Goal: Task Accomplishment & Management: Use online tool/utility

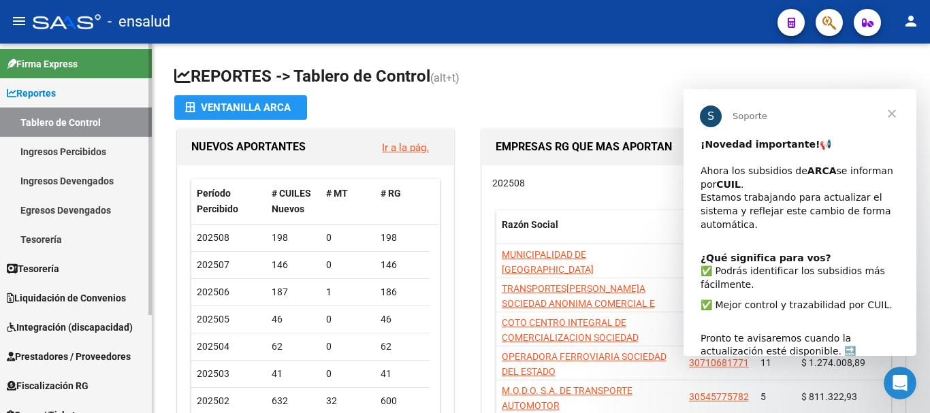
click at [56, 331] on span "Integración (discapacidad)" at bounding box center [70, 327] width 126 height 15
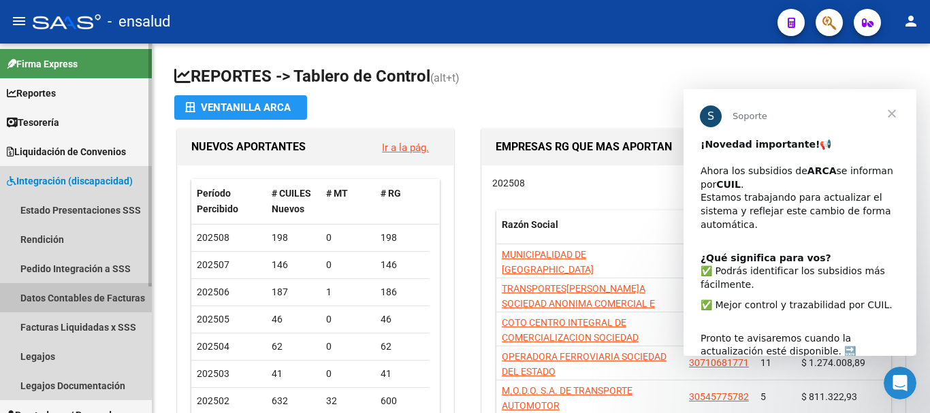
click at [83, 295] on link "Datos Contables de Facturas" at bounding box center [76, 297] width 152 height 29
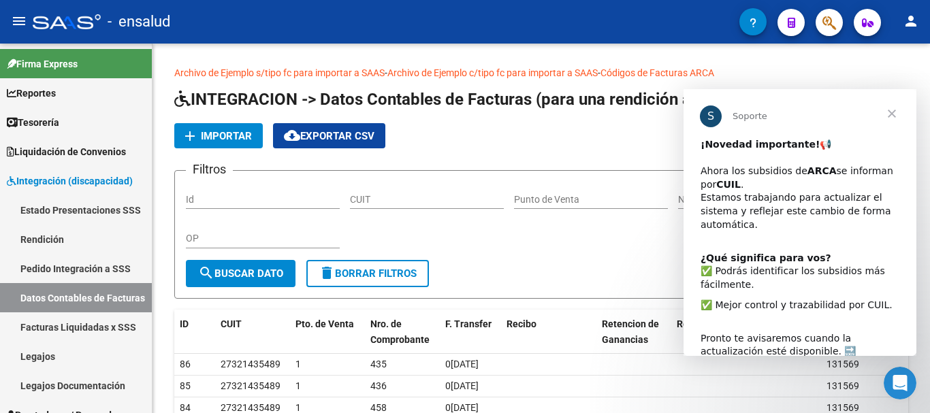
click at [899, 113] on span "Cerrar" at bounding box center [891, 113] width 49 height 49
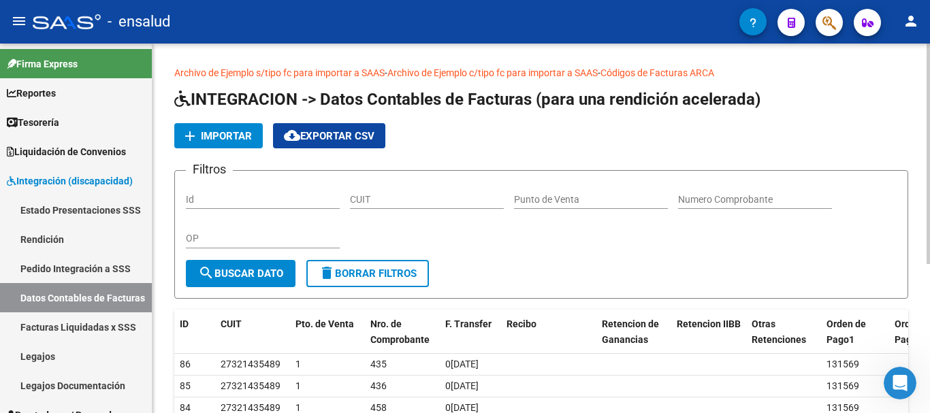
click at [240, 128] on button "add Importar" at bounding box center [218, 135] width 88 height 25
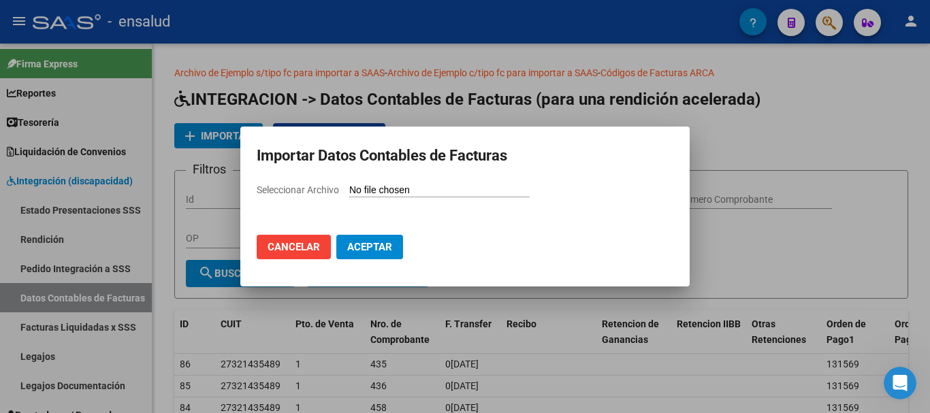
click at [404, 186] on input "Seleccionar Archivo" at bounding box center [439, 190] width 180 height 13
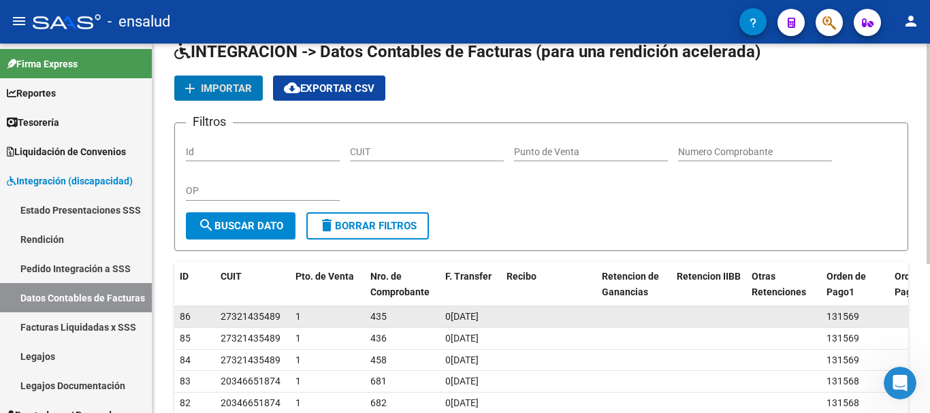
scroll to position [68, 0]
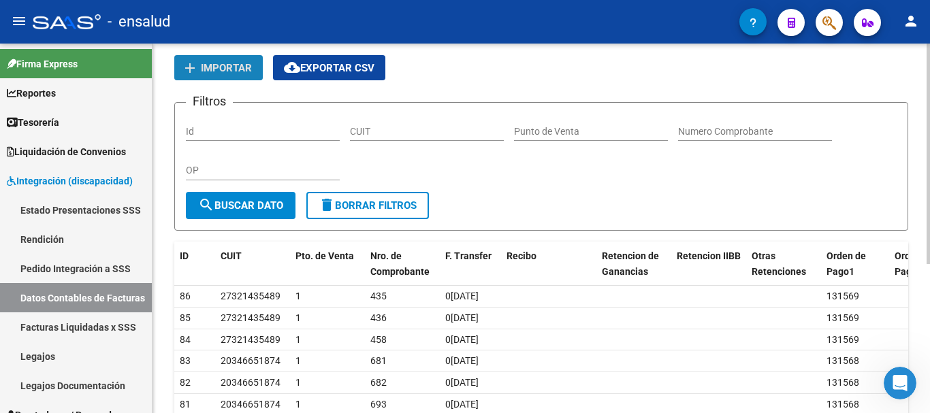
click at [226, 65] on span "Importar" at bounding box center [226, 68] width 51 height 12
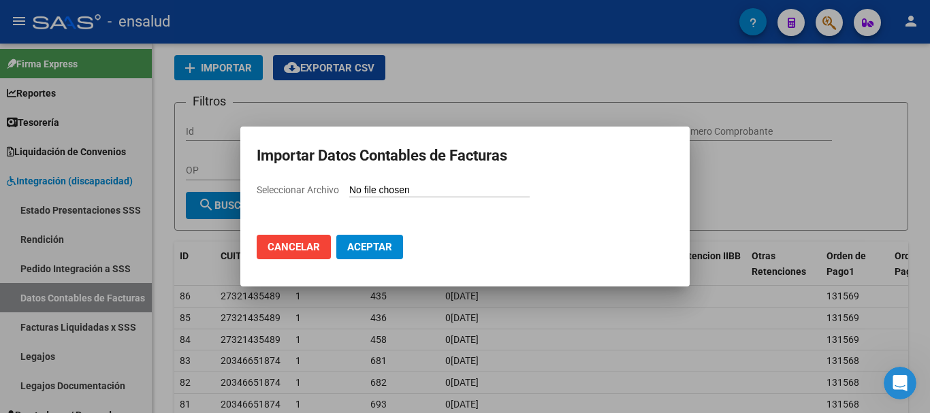
click at [418, 186] on input "Seleccionar Archivo" at bounding box center [439, 190] width 180 height 13
type input "C:\fakepath\PAGOS LIQ FINAL 042025.xlsx"
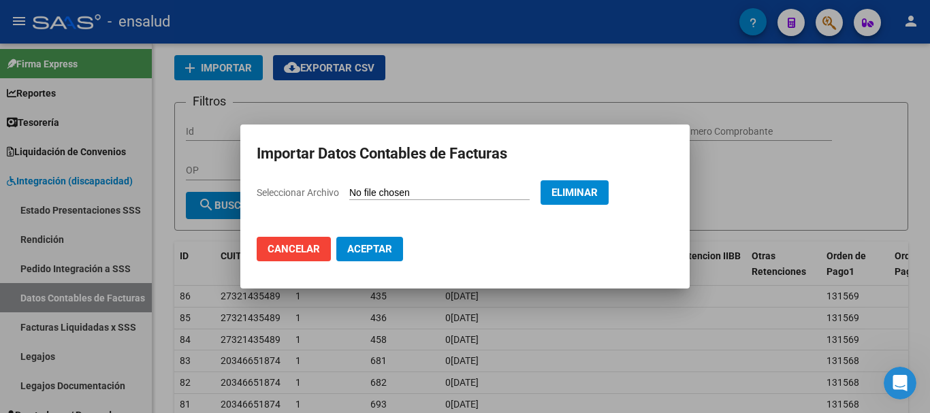
click at [353, 248] on span "Aceptar" at bounding box center [369, 249] width 45 height 12
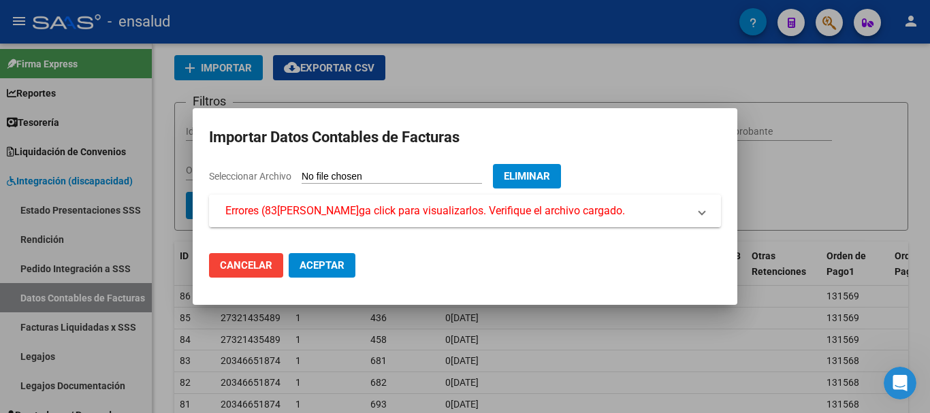
click at [702, 210] on span at bounding box center [701, 211] width 5 height 16
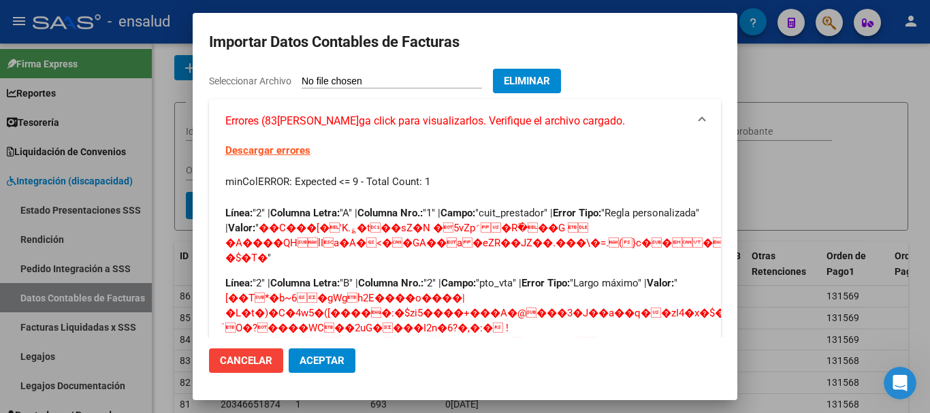
click at [242, 154] on link "Descargar errores" at bounding box center [267, 150] width 85 height 12
click at [262, 357] on span "Cancelar" at bounding box center [246, 361] width 52 height 12
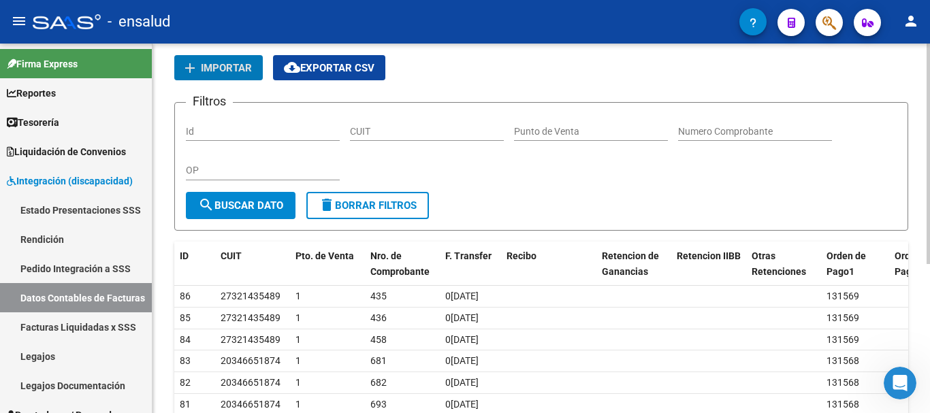
scroll to position [0, 0]
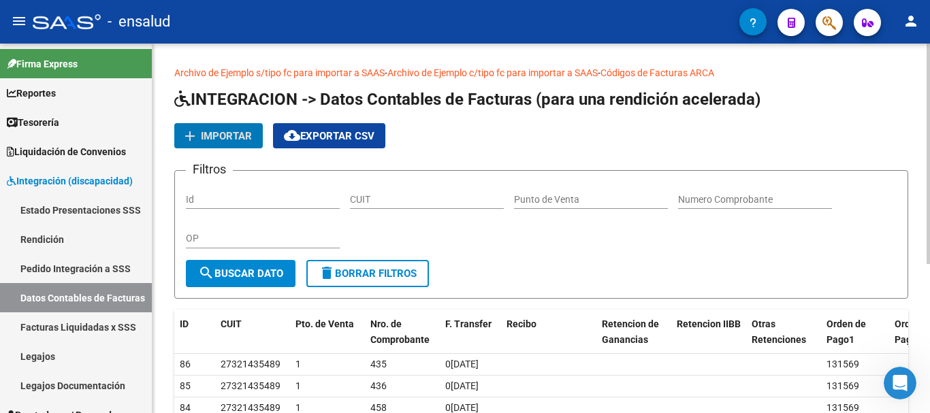
click at [316, 133] on span "cloud_download Exportar CSV" at bounding box center [329, 136] width 91 height 12
click at [235, 137] on span "Importar" at bounding box center [226, 136] width 51 height 12
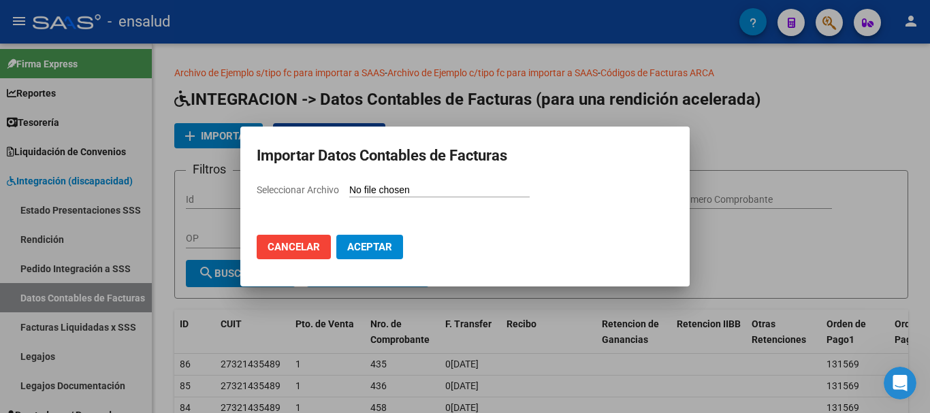
click at [397, 191] on input "Seleccionar Archivo" at bounding box center [439, 190] width 180 height 13
type input "C:\fakepath\PAGOS LIQ FINAL 042025.xlsx"
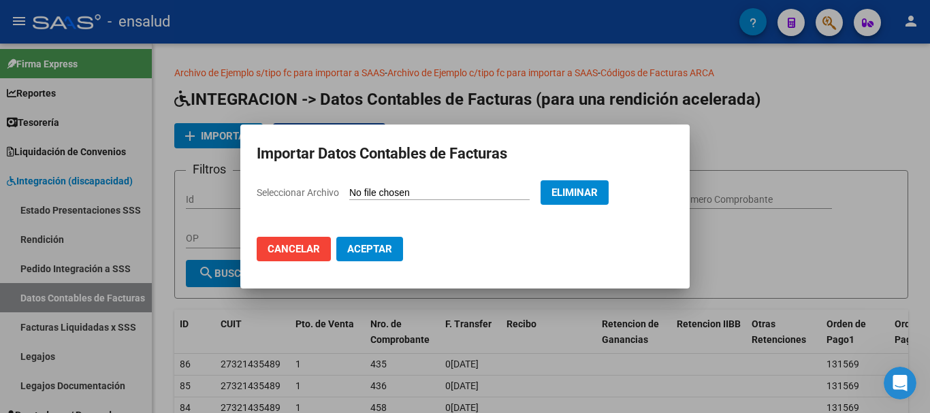
click at [361, 250] on span "Aceptar" at bounding box center [369, 249] width 45 height 12
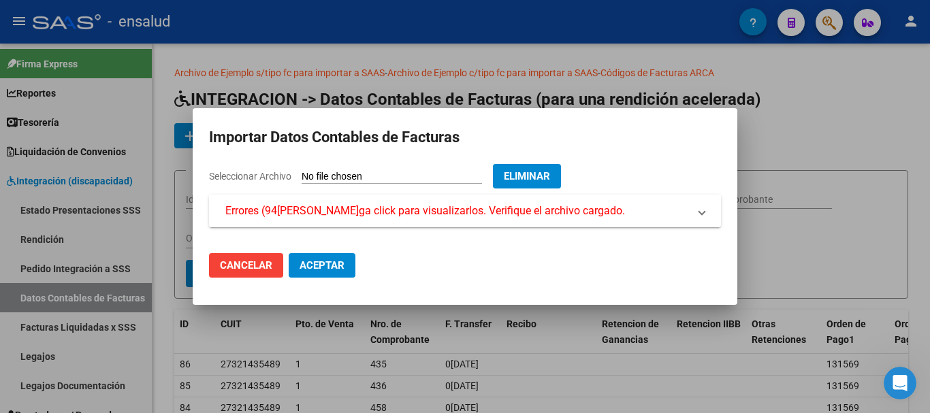
click at [262, 203] on span "Errores (94[PERSON_NAME]ga click para visualizarlos. Verifique el archivo carga…" at bounding box center [424, 211] width 399 height 16
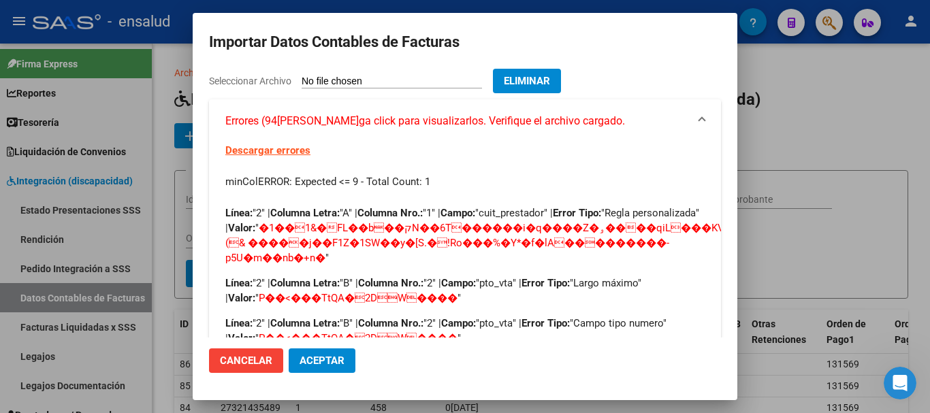
click at [335, 362] on span "Aceptar" at bounding box center [321, 361] width 45 height 12
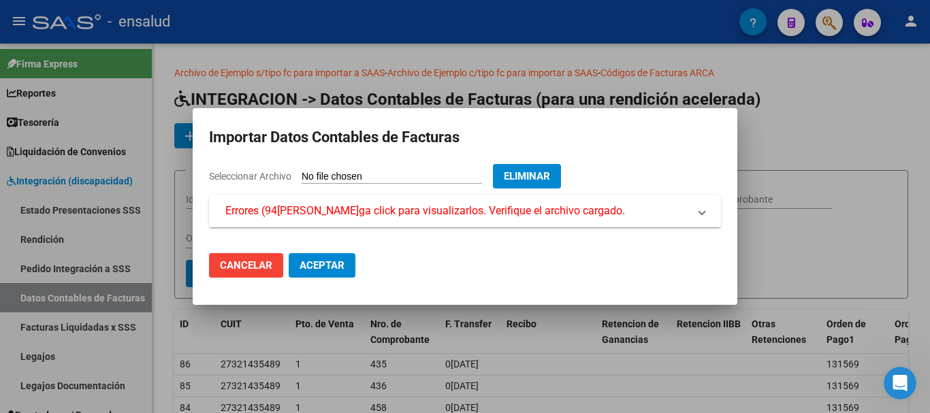
click at [256, 269] on span "Cancelar" at bounding box center [246, 265] width 52 height 12
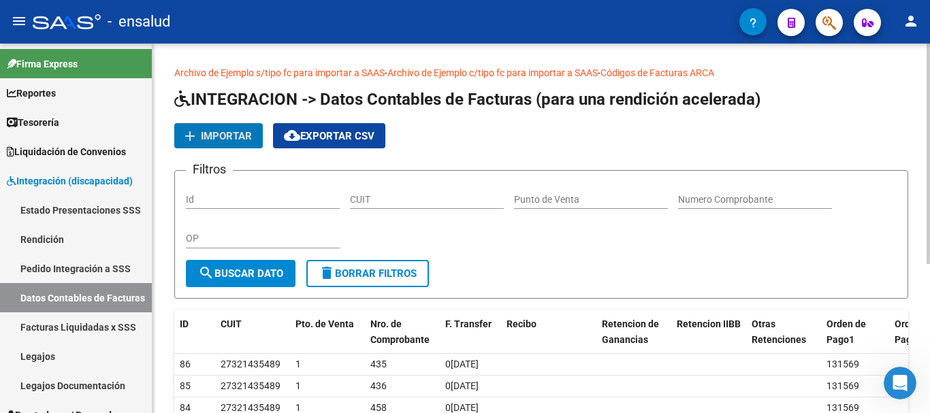
click at [519, 263] on form "Filtros Id CUIT Punto de Venta Numero Comprobante OP search Buscar Dato delete …" at bounding box center [541, 234] width 734 height 129
click at [363, 136] on span "cloud_download Exportar CSV" at bounding box center [329, 136] width 91 height 12
click at [340, 145] on button "cloud_download Exportar CSV" at bounding box center [329, 135] width 112 height 25
click at [451, 69] on link "Archivo de Ejemplo c/tipo fc para importar a SAAS" at bounding box center [492, 72] width 210 height 11
click at [213, 136] on span "Importar" at bounding box center [226, 136] width 51 height 12
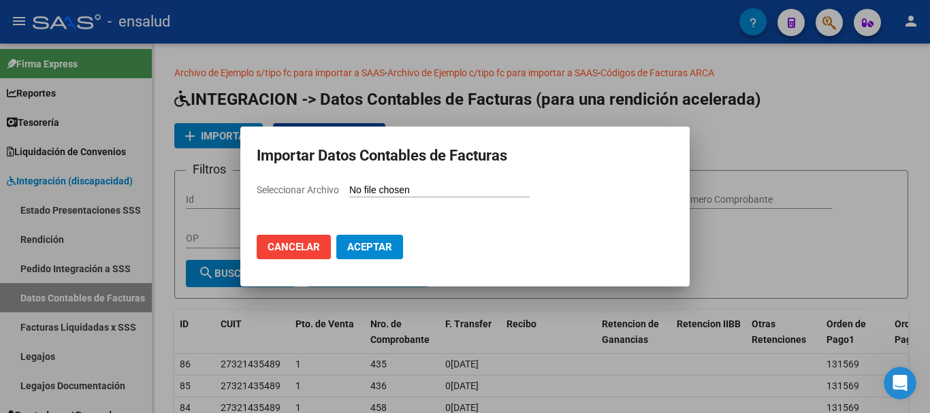
click at [397, 189] on input "Seleccionar Archivo" at bounding box center [439, 190] width 180 height 13
type input "C:\fakepath\import-ejemplo-comprobantes.csv"
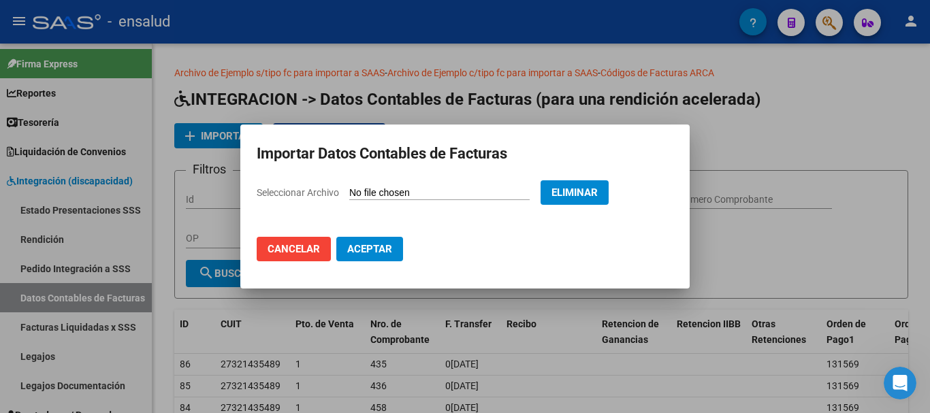
click at [359, 251] on span "Aceptar" at bounding box center [369, 249] width 45 height 12
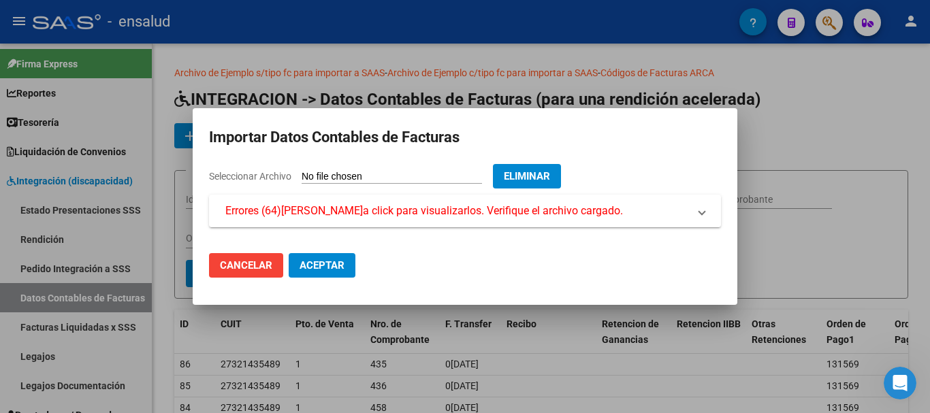
click at [665, 228] on mat-dialog-content "Seleccionar Archivo Eliminar Errores (64)[PERSON_NAME]a click para visualizarlo…" at bounding box center [465, 203] width 544 height 79
click at [661, 219] on mat-expansion-panel-header "Errores (64)[PERSON_NAME]a click para visualizarlos. Verifique el archivo carga…" at bounding box center [465, 211] width 512 height 33
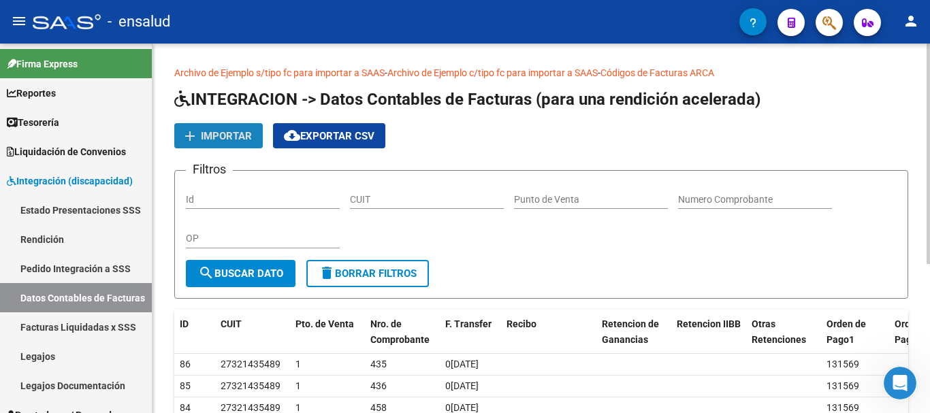
click at [212, 133] on span "Importar" at bounding box center [226, 136] width 51 height 12
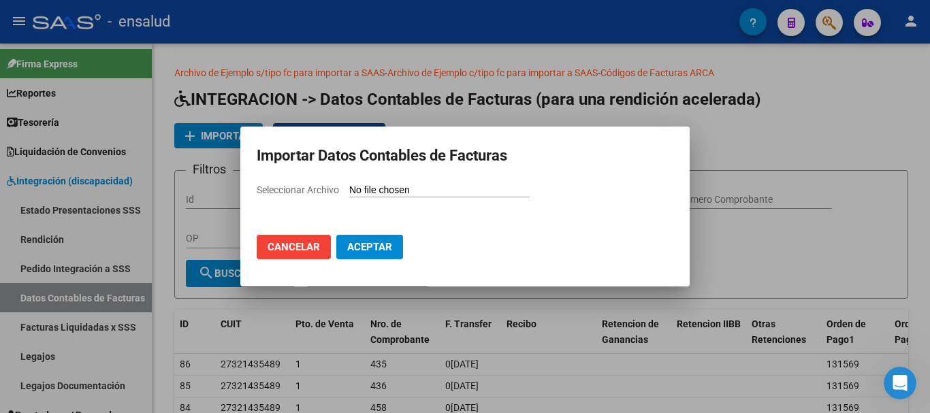
click at [419, 189] on input "Seleccionar Archivo" at bounding box center [439, 190] width 180 height 13
type input "C:\fakepath\import-ejemplo-comprobantes.csv"
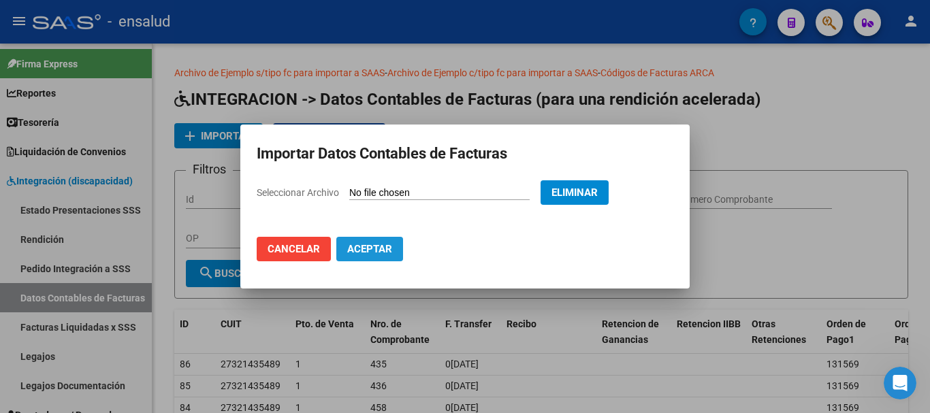
click at [350, 251] on span "Aceptar" at bounding box center [369, 249] width 45 height 12
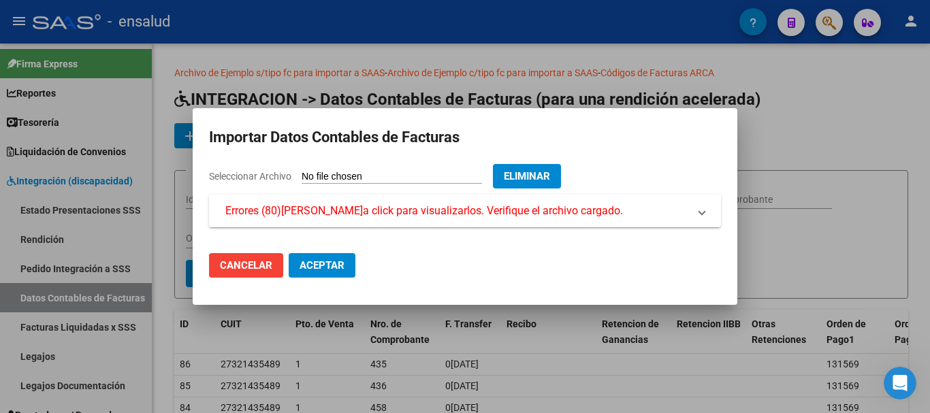
drag, startPoint x: 321, startPoint y: 259, endPoint x: 329, endPoint y: 271, distance: 14.6
click at [321, 260] on span "Aceptar" at bounding box center [321, 265] width 45 height 12
drag, startPoint x: 325, startPoint y: 267, endPoint x: 390, endPoint y: 238, distance: 71.2
click at [325, 267] on span "Aceptar" at bounding box center [321, 265] width 45 height 12
click at [439, 214] on span "Errores (80)[PERSON_NAME]a click para visualizarlos. Verifique el archivo carga…" at bounding box center [423, 211] width 397 height 16
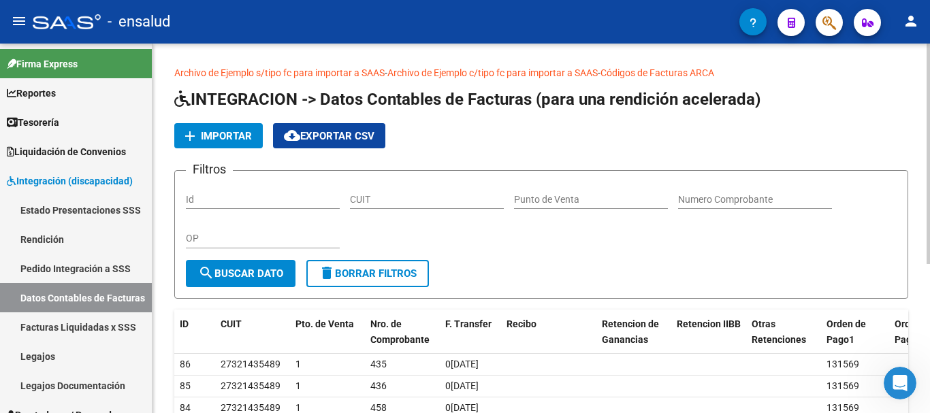
click at [238, 120] on app-list-header "INTEGRACION -> Datos Contables de Facturas (para una rendición acelerada) add I…" at bounding box center [541, 193] width 734 height 210
click at [243, 137] on span "Importar" at bounding box center [226, 136] width 51 height 12
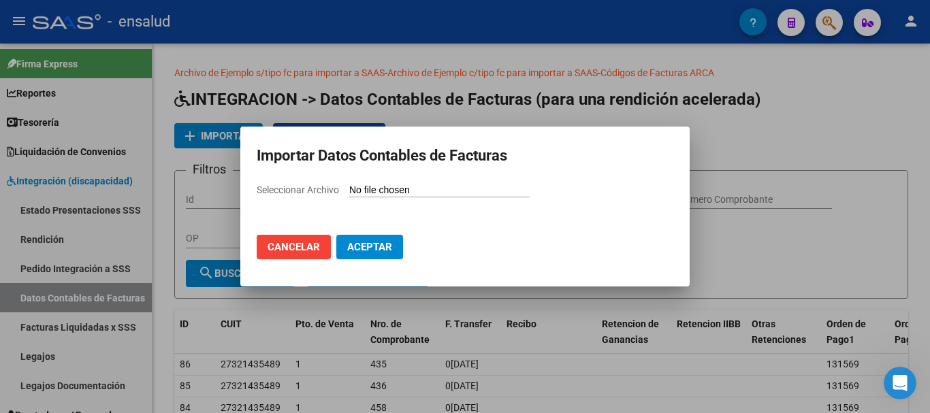
click at [454, 190] on input "Seleccionar Archivo" at bounding box center [439, 190] width 180 height 13
type input "C:\fakepath\PAGOS LIQ FINAL 042025.csv"
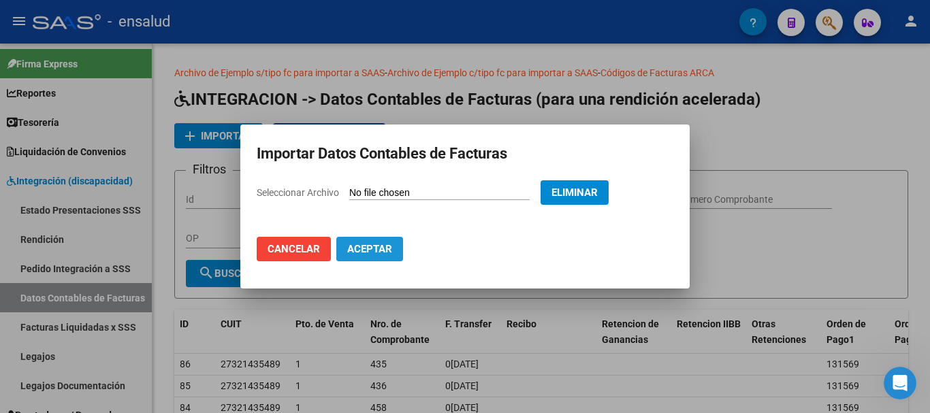
click at [386, 250] on span "Aceptar" at bounding box center [369, 249] width 45 height 12
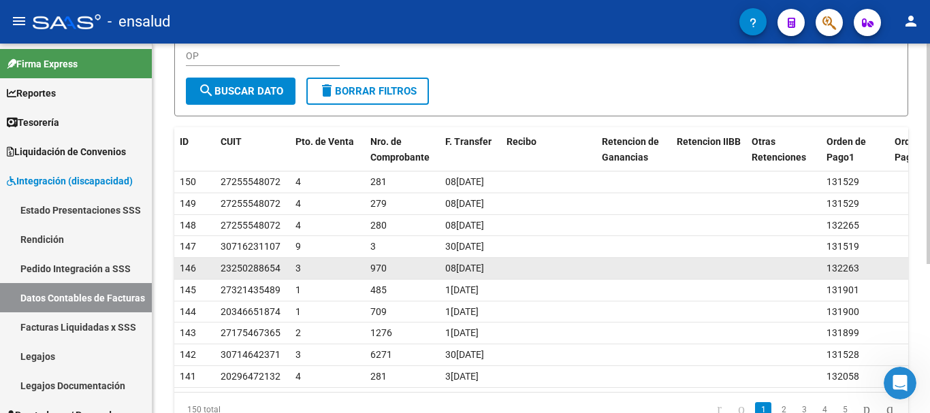
scroll to position [250, 0]
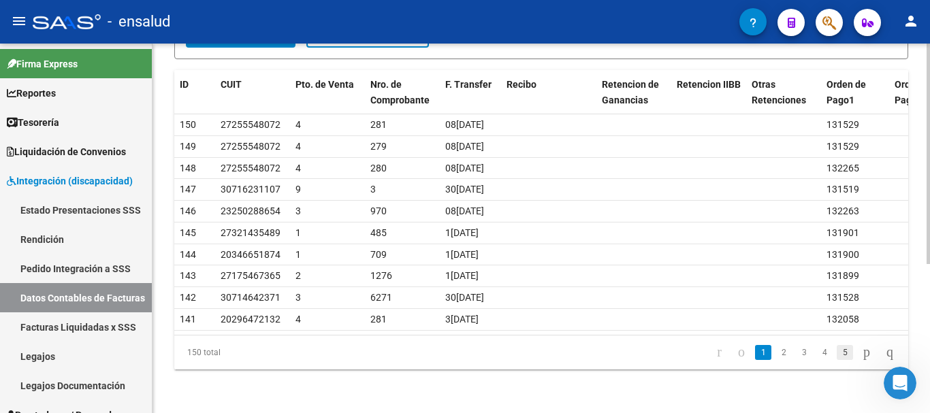
click at [836, 353] on link "5" at bounding box center [844, 352] width 16 height 15
click at [836, 353] on link "7" at bounding box center [844, 352] width 16 height 15
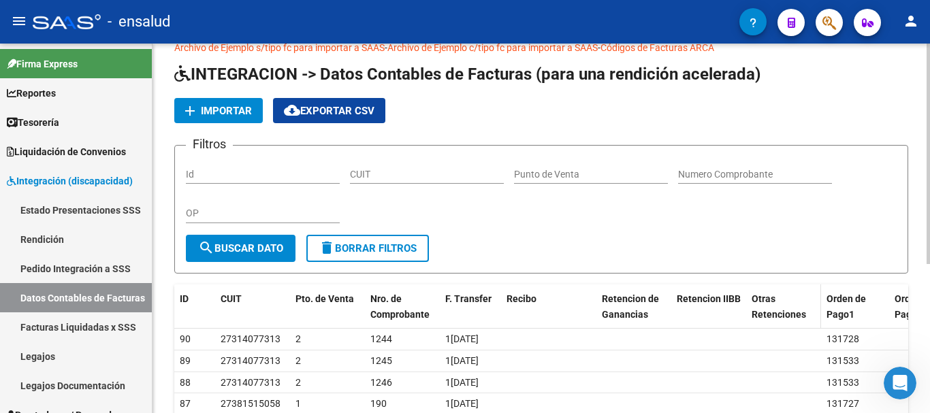
scroll to position [0, 0]
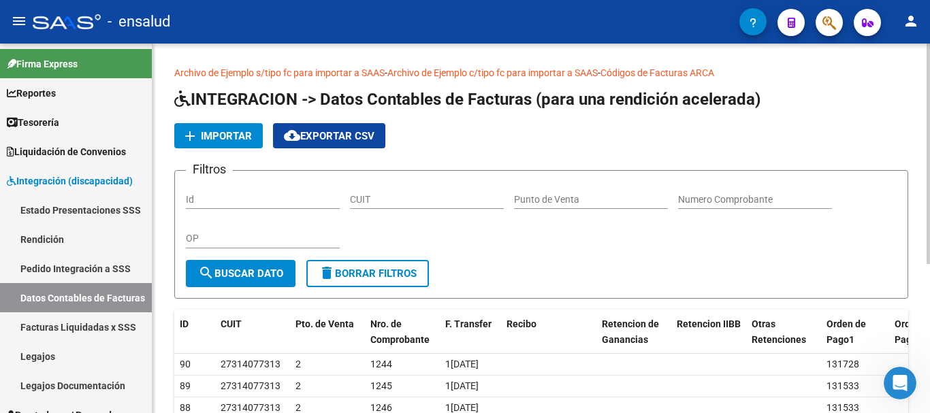
click at [304, 240] on input "OP" at bounding box center [263, 239] width 154 height 12
click at [273, 282] on button "search Buscar Dato" at bounding box center [241, 273] width 110 height 27
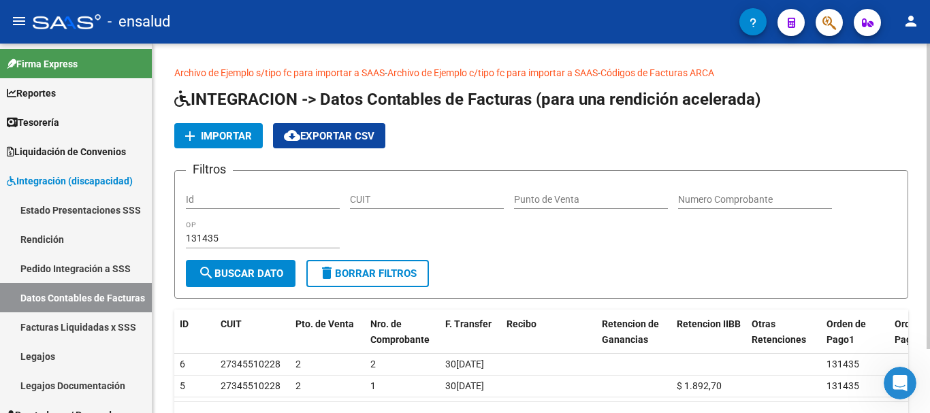
drag, startPoint x: 259, startPoint y: 231, endPoint x: 155, endPoint y: 216, distance: 105.2
click at [155, 216] on div "Archivo de Ejemplo s/tipo fc para importar a SAAS - Archivo de Ejemplo c/tipo f…" at bounding box center [540, 262] width 777 height 436
click at [264, 239] on input "131435" at bounding box center [263, 239] width 154 height 12
type input "1"
click at [513, 282] on form "Filtros Id CUIT Punto de Venta Numero Comprobante OP search Buscar Dato delete …" at bounding box center [541, 234] width 734 height 129
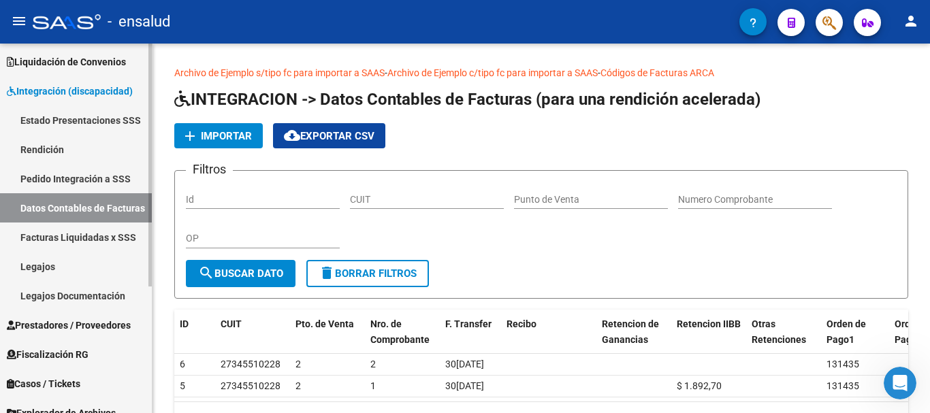
scroll to position [68, 0]
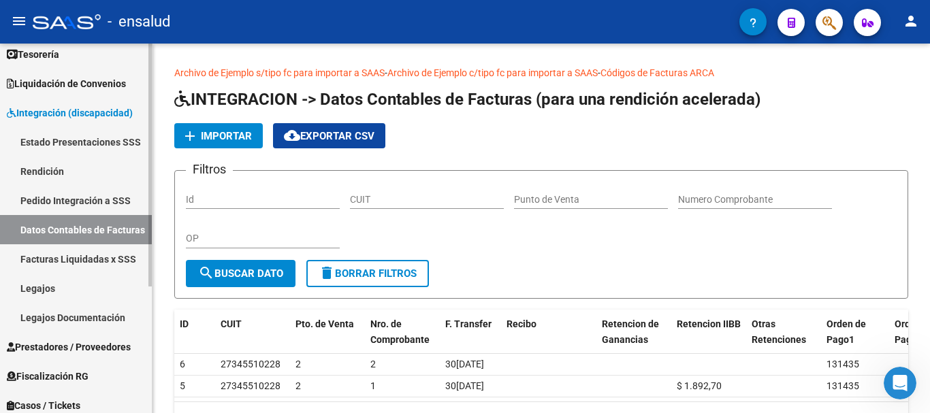
click at [43, 176] on link "Rendición" at bounding box center [76, 171] width 152 height 29
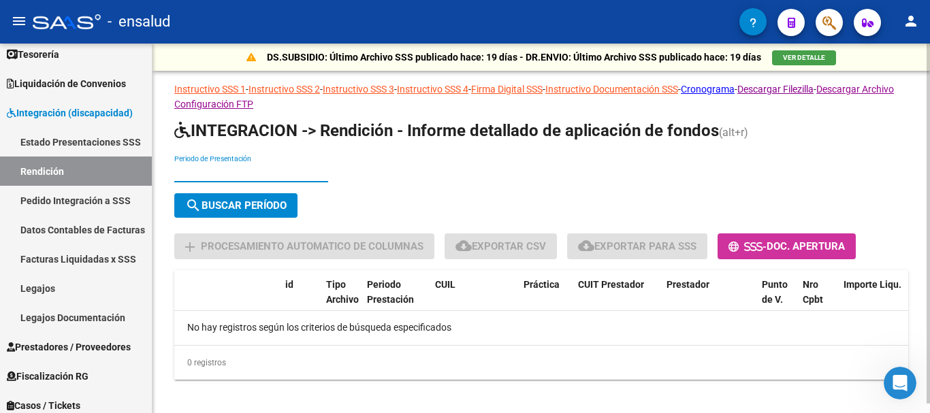
click at [259, 177] on input "Periodo de Presentación" at bounding box center [251, 173] width 154 height 12
click at [254, 207] on span "search Buscar Período" at bounding box center [235, 205] width 101 height 12
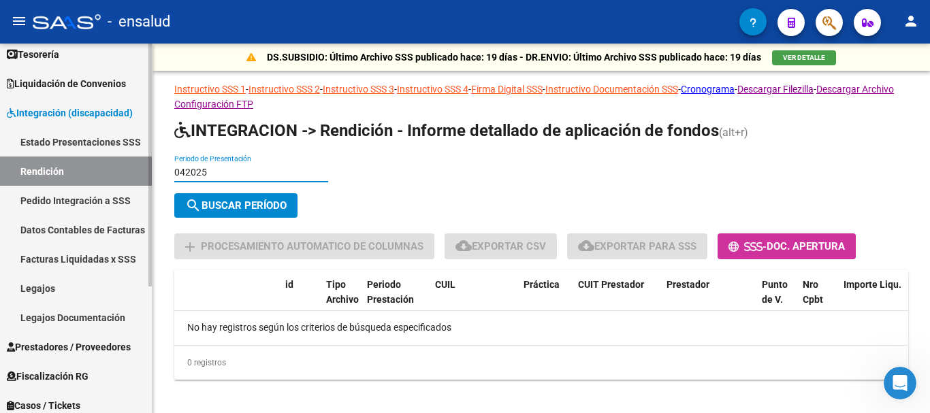
drag, startPoint x: 242, startPoint y: 174, endPoint x: 144, endPoint y: 158, distance: 99.2
click at [144, 158] on mat-sidenav-container "Firma Express Reportes Tablero de Control Ingresos Percibidos Análisis de todos…" at bounding box center [465, 229] width 930 height 370
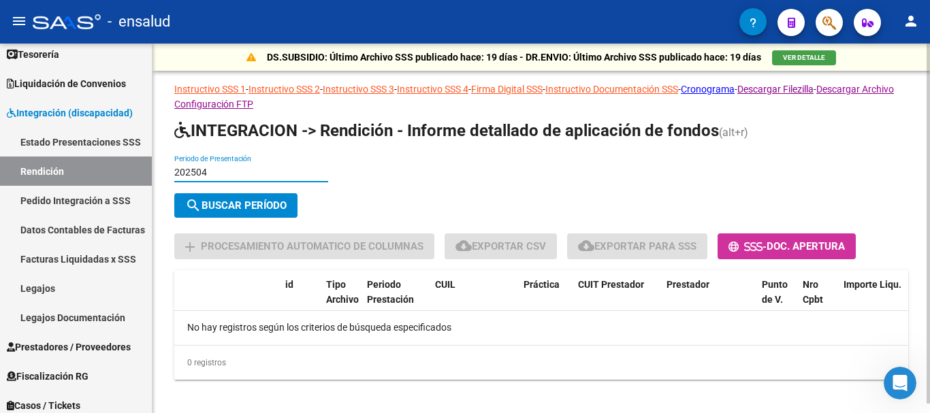
type input "202504"
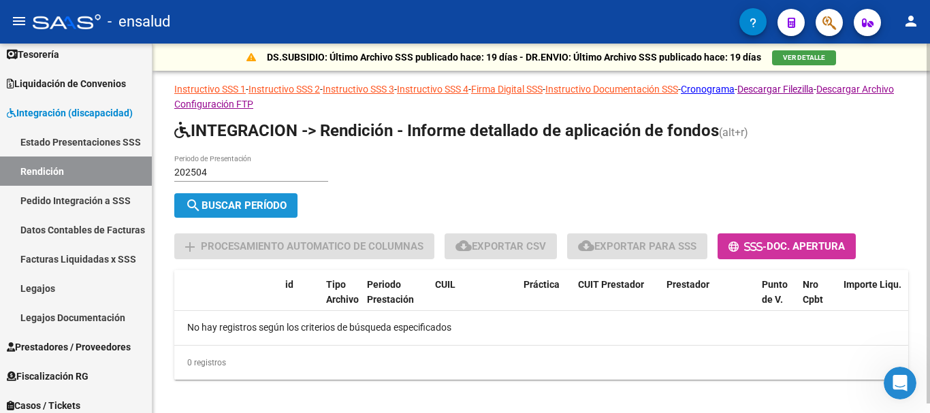
click at [229, 200] on span "search Buscar Período" at bounding box center [235, 205] width 101 height 12
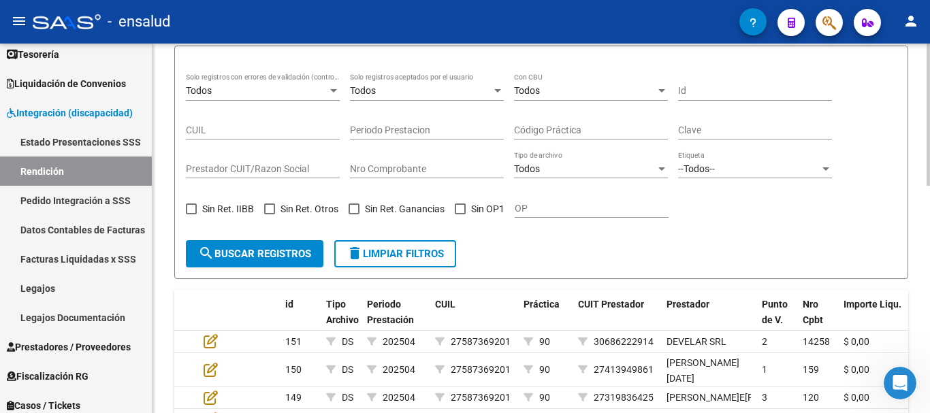
scroll to position [272, 0]
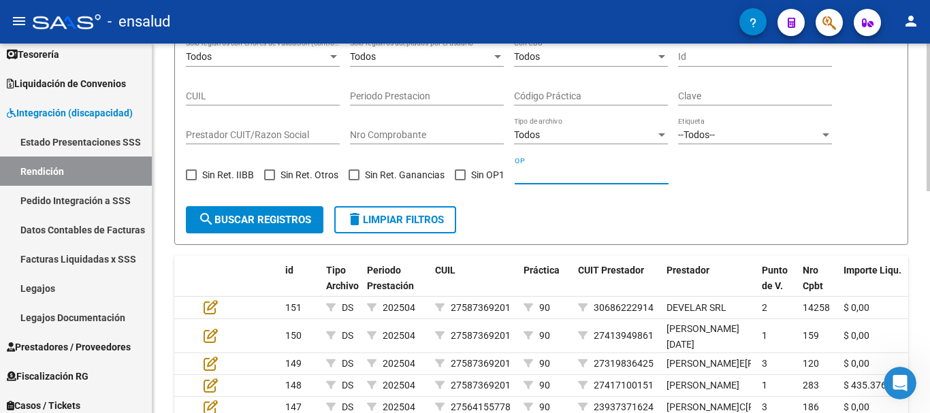
click at [567, 173] on input "OP" at bounding box center [591, 175] width 154 height 12
click at [297, 220] on span "search Buscar registros" at bounding box center [254, 220] width 113 height 12
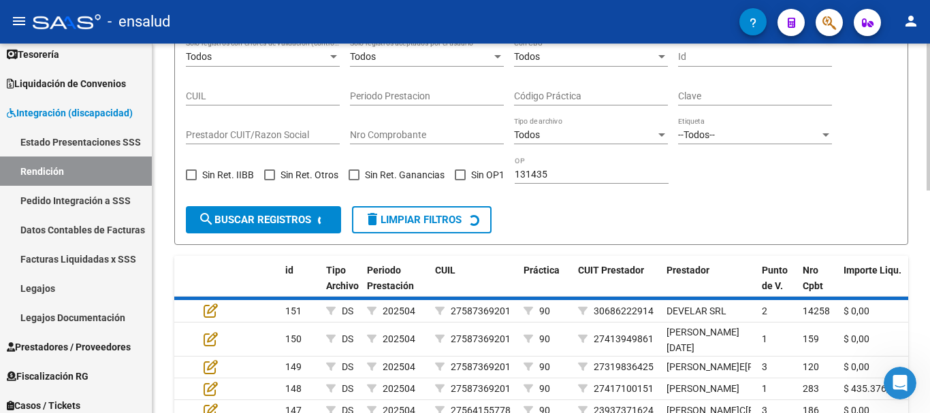
scroll to position [267, 0]
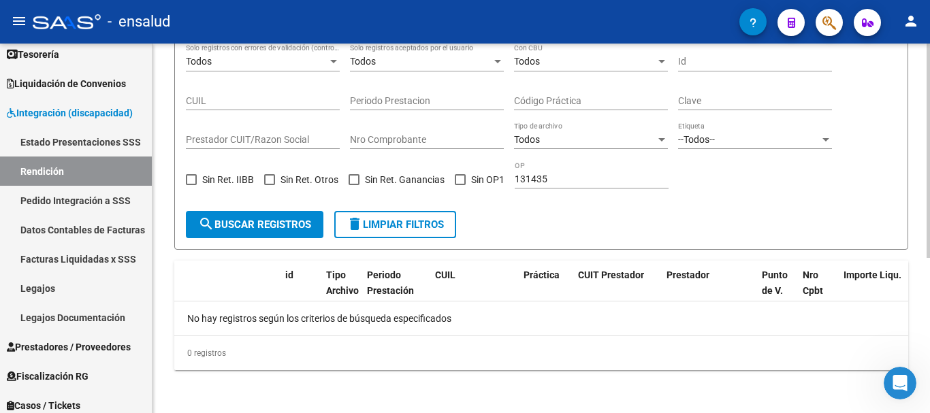
click at [561, 180] on input "131435" at bounding box center [591, 180] width 154 height 12
drag, startPoint x: 566, startPoint y: 176, endPoint x: 487, endPoint y: 165, distance: 79.1
click at [487, 165] on div "Todos Solo registros con errores de validación (control 623 instructivo de rend…" at bounding box center [541, 122] width 710 height 157
type input "131727"
click at [301, 227] on span "search Buscar registros" at bounding box center [254, 224] width 113 height 12
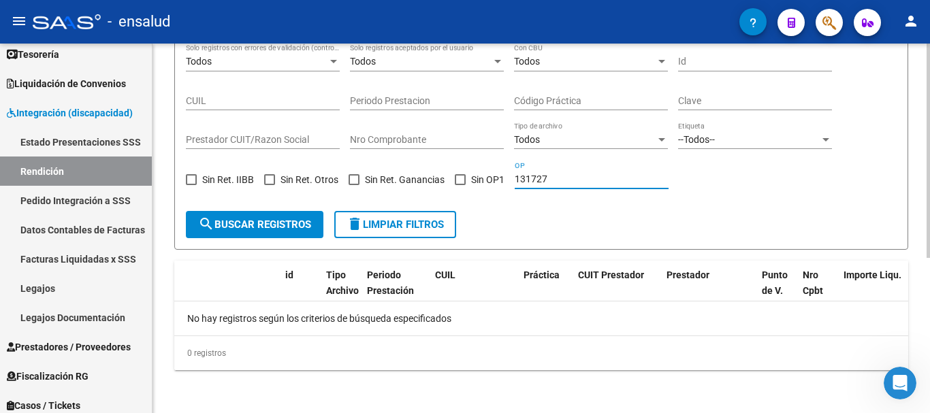
drag, startPoint x: 571, startPoint y: 176, endPoint x: 483, endPoint y: 176, distance: 87.8
click at [483, 176] on div "Todos Solo registros con errores de validación (control 623 instructivo de rend…" at bounding box center [541, 122] width 710 height 157
click at [249, 222] on span "search Buscar registros" at bounding box center [254, 224] width 113 height 12
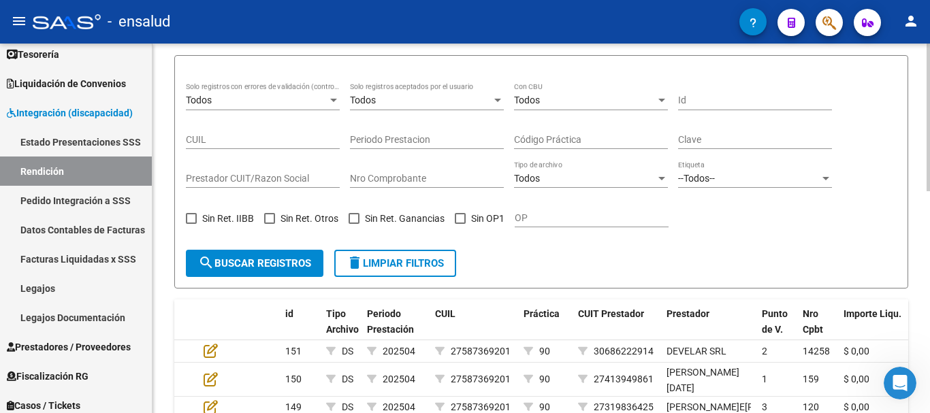
scroll to position [199, 0]
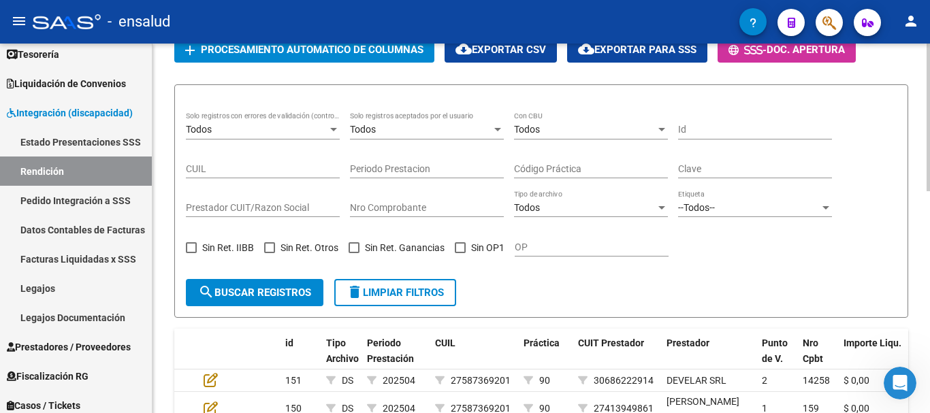
click at [654, 128] on div "Todos" at bounding box center [585, 130] width 142 height 12
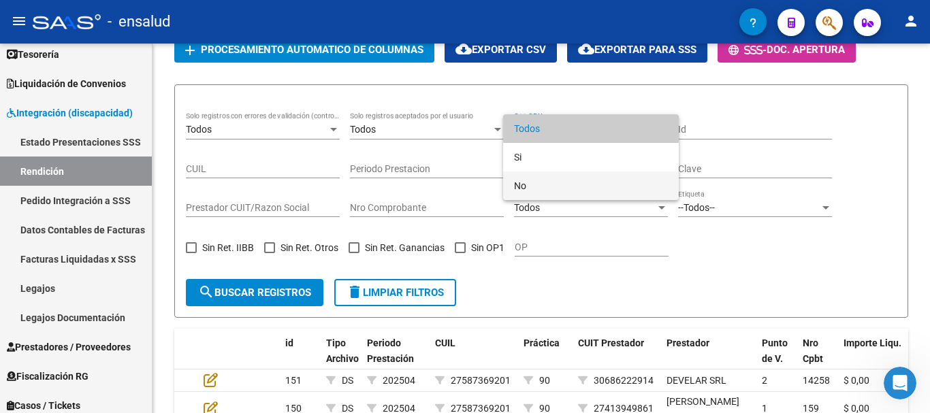
click at [606, 183] on span "No" at bounding box center [591, 185] width 154 height 29
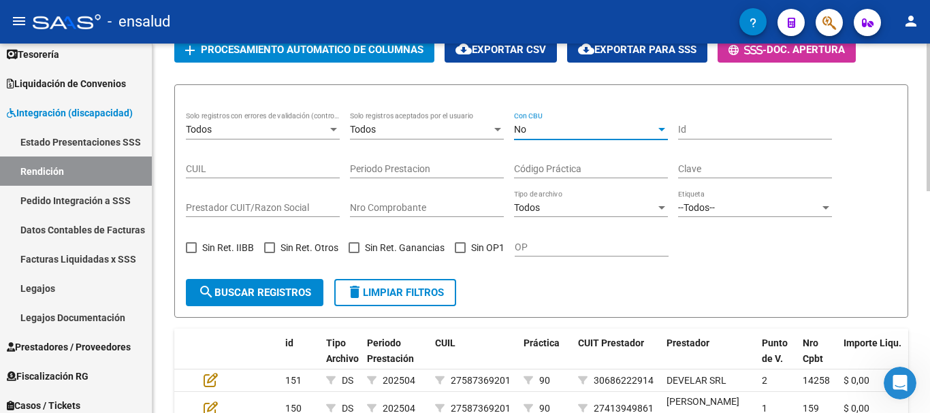
click at [241, 291] on span "search Buscar registros" at bounding box center [254, 292] width 113 height 12
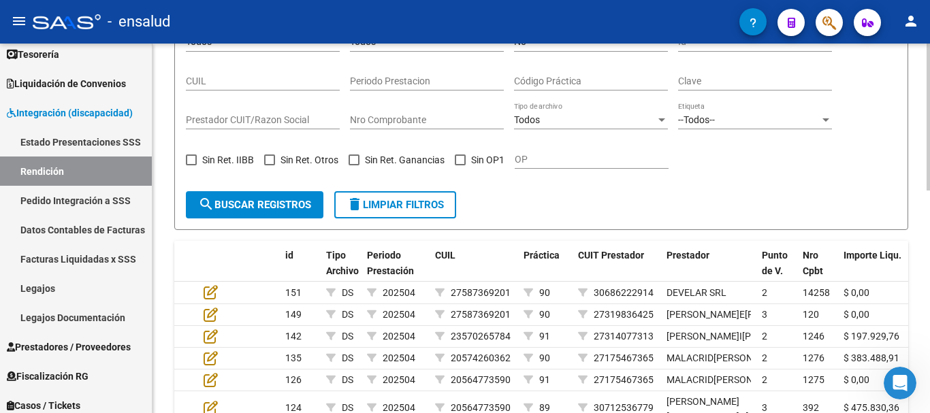
scroll to position [151, 0]
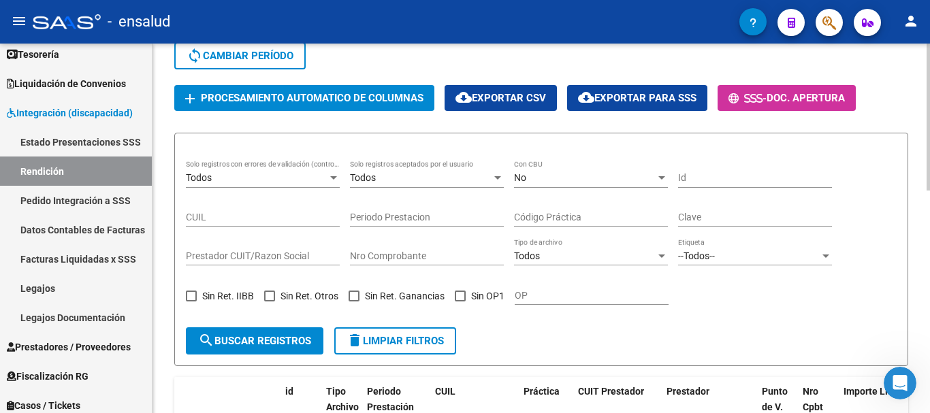
click at [658, 178] on div at bounding box center [661, 177] width 7 height 3
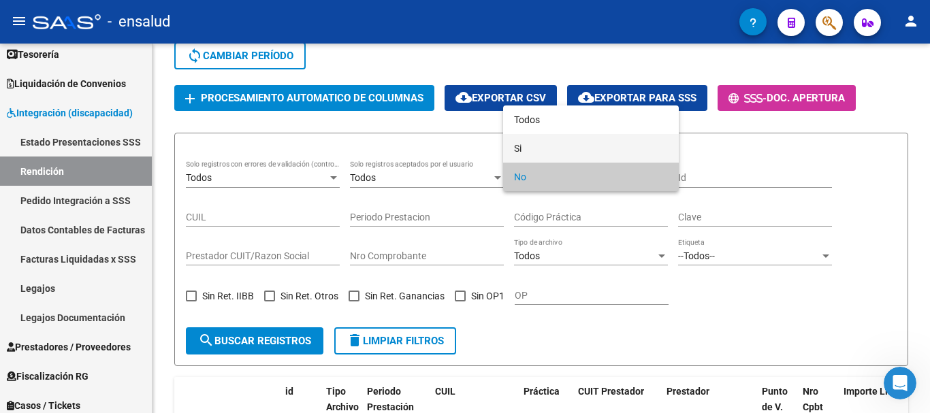
click at [612, 155] on span "Si" at bounding box center [591, 148] width 154 height 29
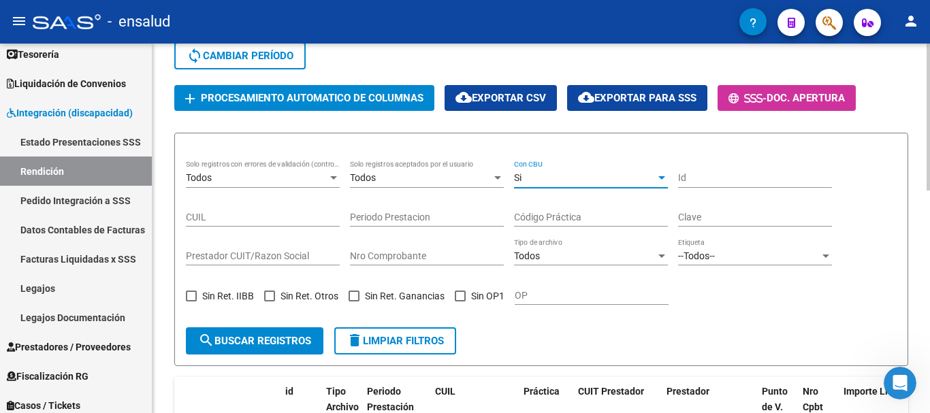
click at [264, 344] on span "search Buscar registros" at bounding box center [254, 341] width 113 height 12
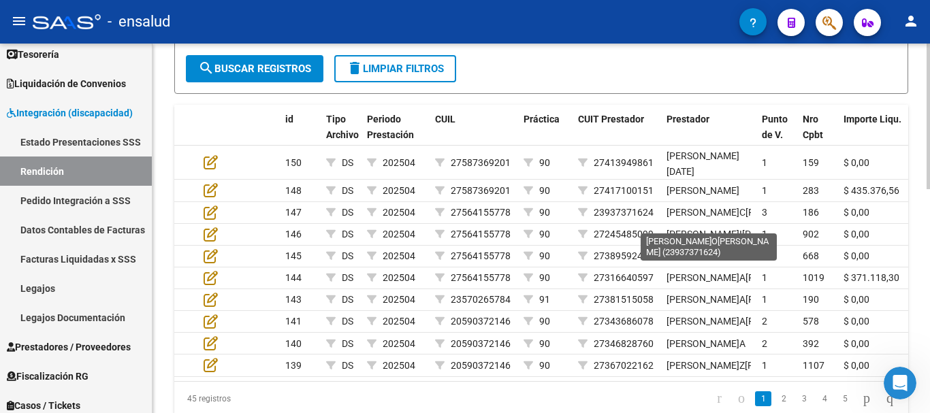
scroll to position [355, 0]
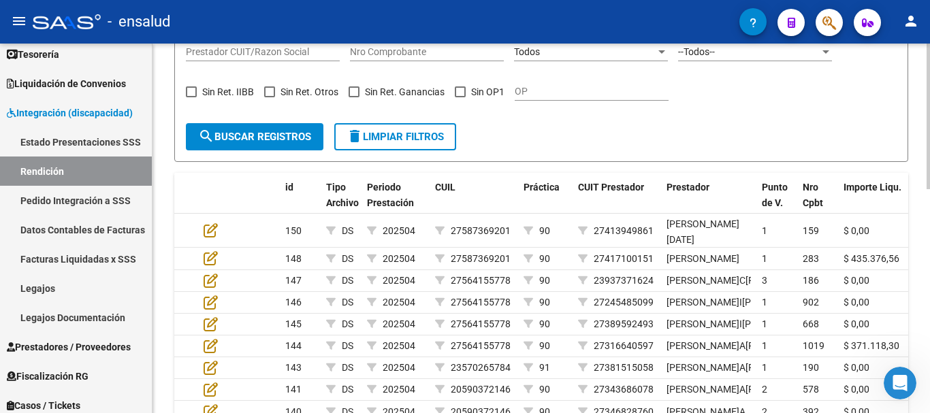
click at [895, 202] on datatable-header-cell "Importe Liqu." at bounding box center [875, 203] width 75 height 60
click at [889, 191] on span "Importe Liqu." at bounding box center [872, 187] width 58 height 11
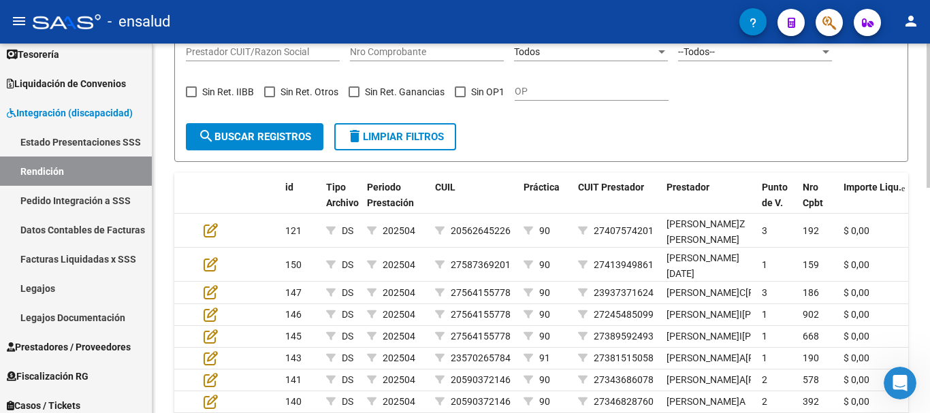
click at [889, 191] on span "Importe Liqu." at bounding box center [872, 187] width 58 height 11
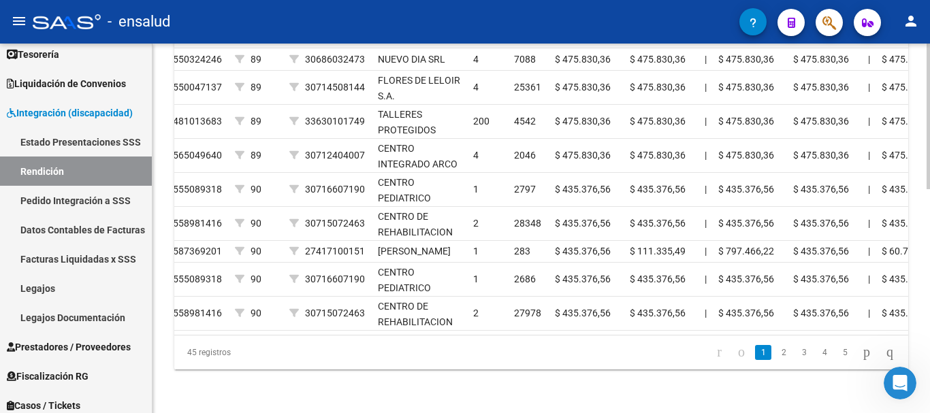
scroll to position [0, 308]
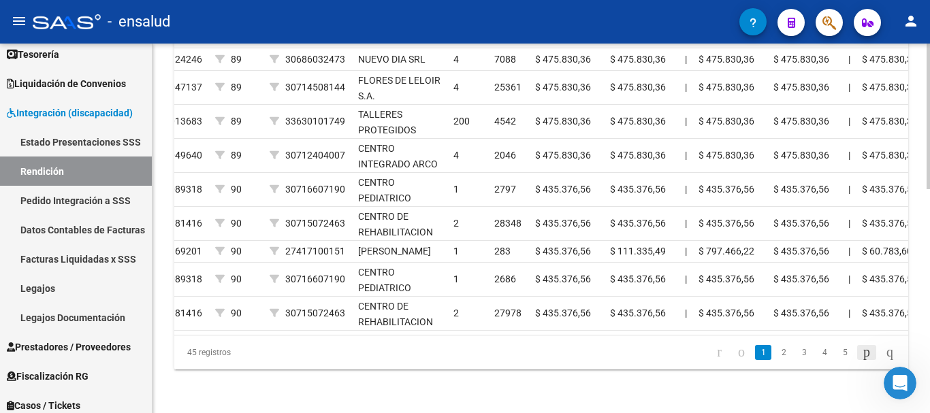
click at [862, 356] on icon "go to next page" at bounding box center [866, 352] width 11 height 16
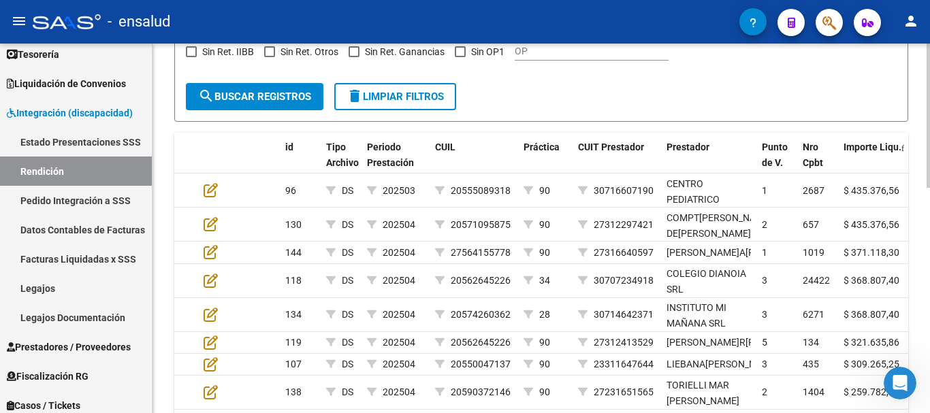
scroll to position [164, 0]
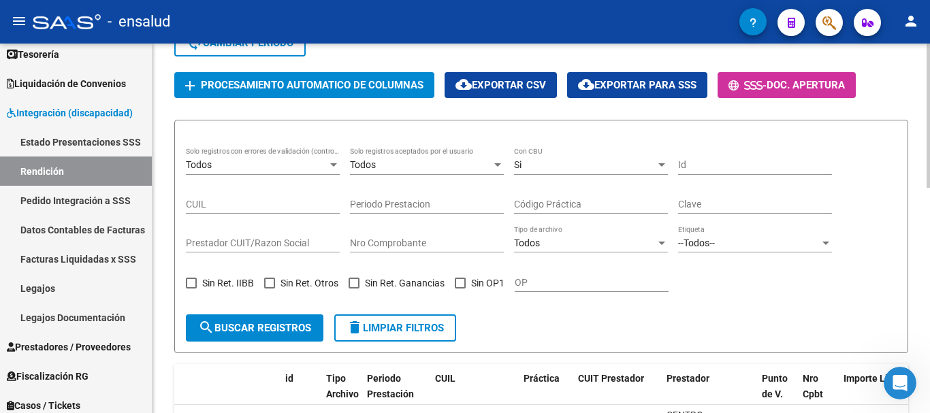
click at [464, 286] on span at bounding box center [460, 283] width 11 height 11
click at [460, 289] on input "Sin OP1" at bounding box center [459, 289] width 1 height 1
checkbox input "true"
click at [657, 167] on div at bounding box center [661, 165] width 12 height 11
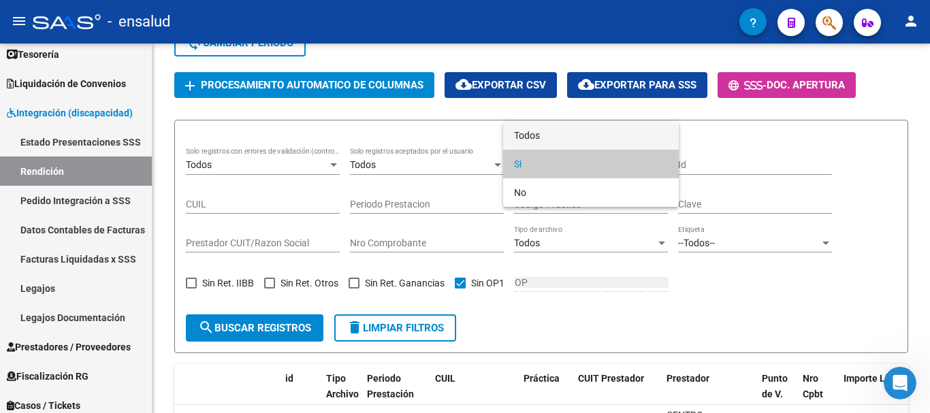
click at [615, 147] on span "Todos" at bounding box center [591, 135] width 154 height 29
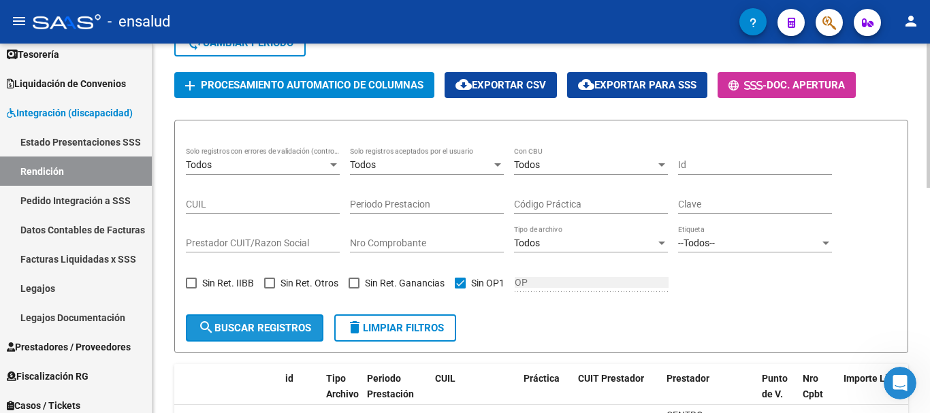
click at [284, 320] on button "search Buscar registros" at bounding box center [254, 327] width 137 height 27
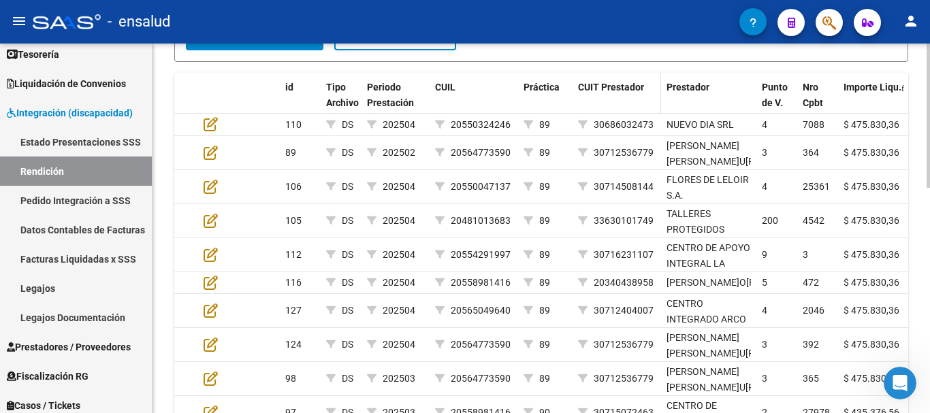
scroll to position [578, 0]
